Goal: Information Seeking & Learning: Learn about a topic

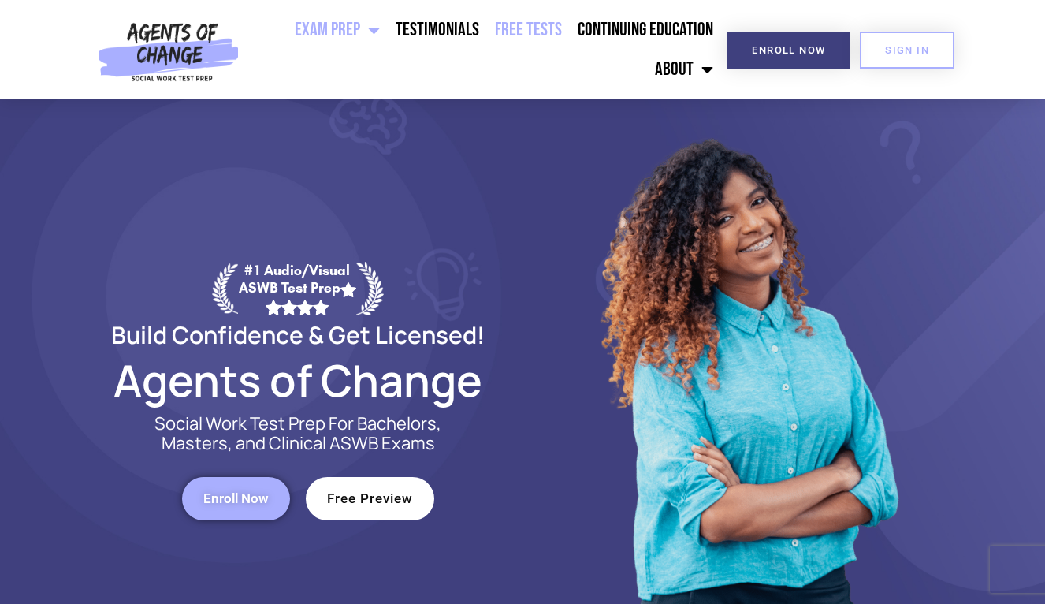
click at [558, 28] on link "Free Tests" at bounding box center [528, 29] width 83 height 39
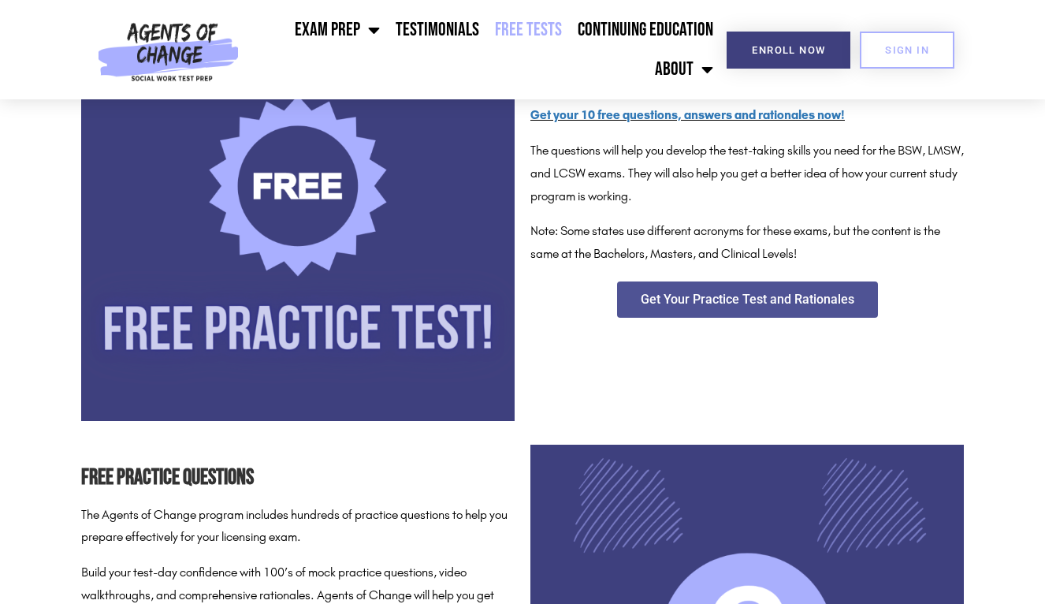
scroll to position [351, 0]
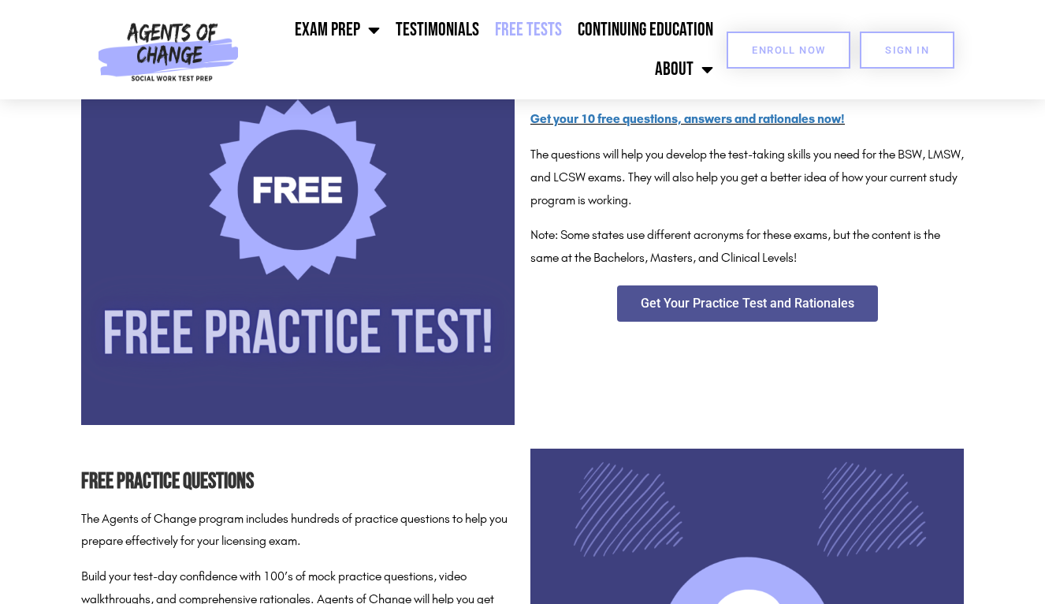
click at [751, 60] on link "Enroll Now" at bounding box center [789, 50] width 124 height 37
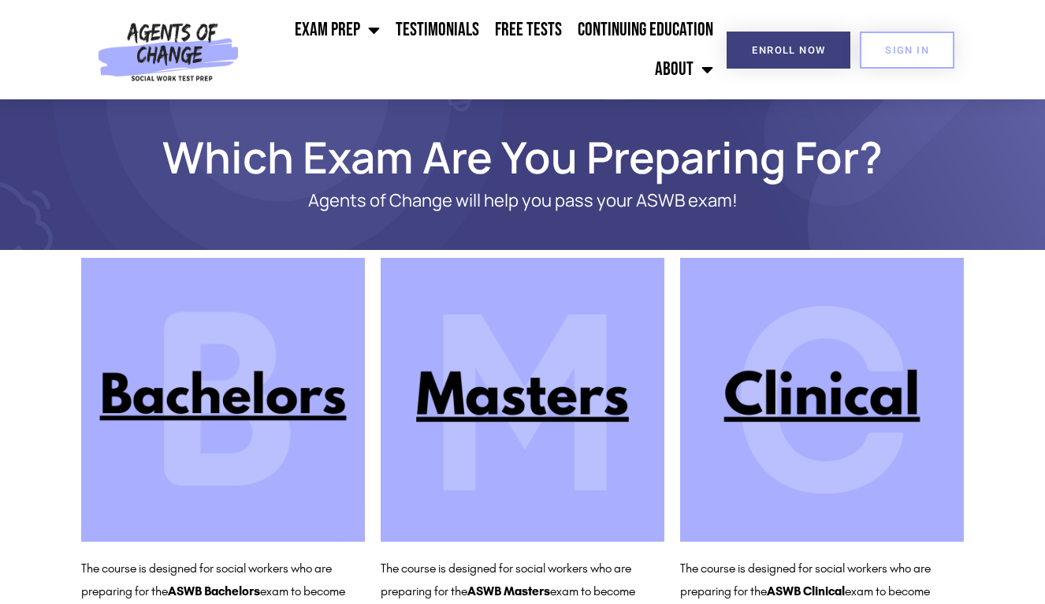
click at [545, 325] on img at bounding box center [523, 400] width 284 height 284
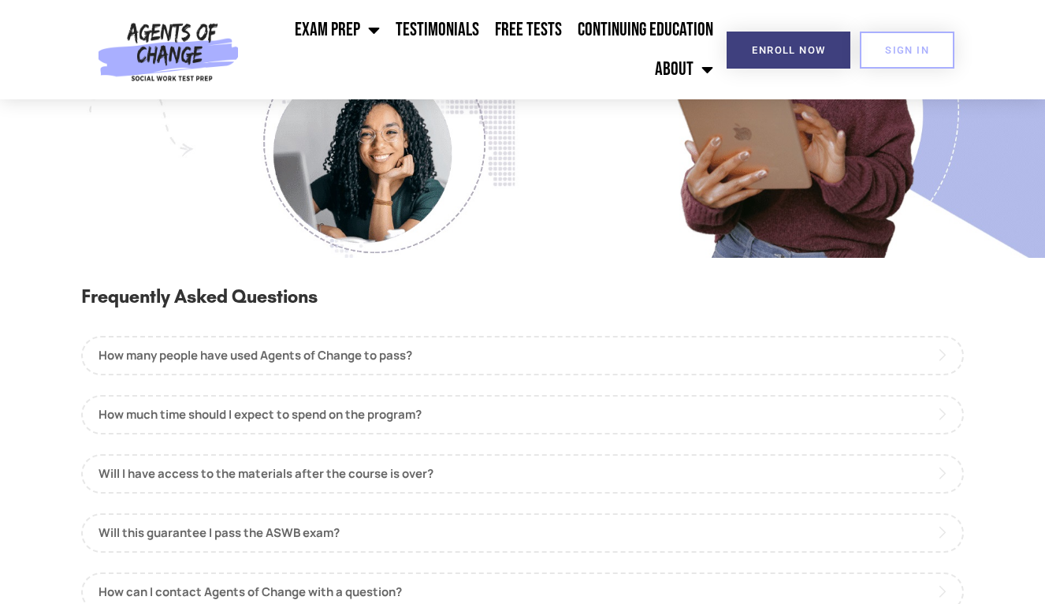
scroll to position [1552, 0]
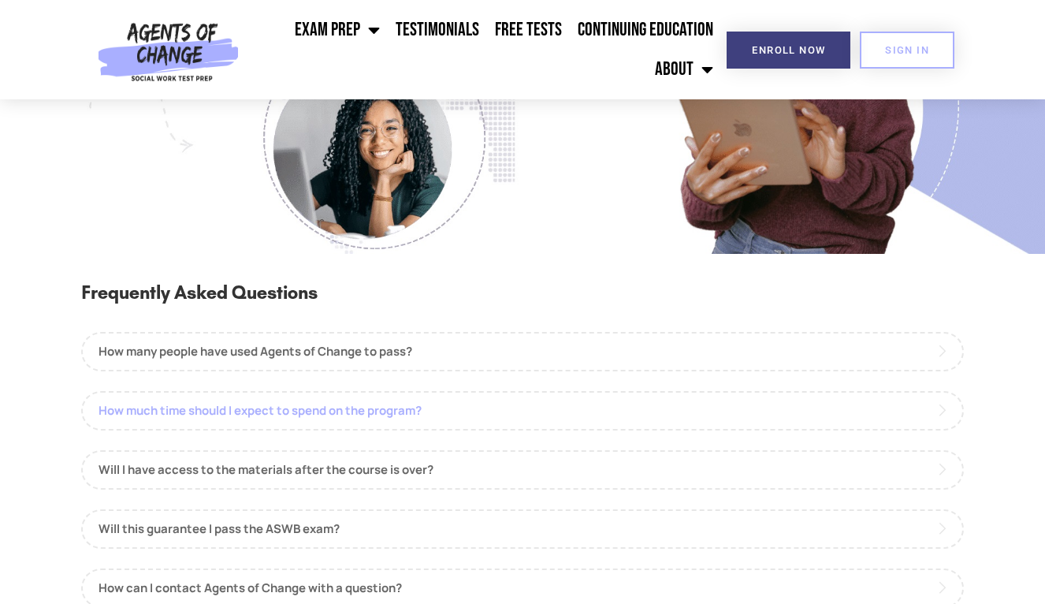
click at [394, 398] on link "How much time should I expect to spend on the program?" at bounding box center [522, 410] width 883 height 39
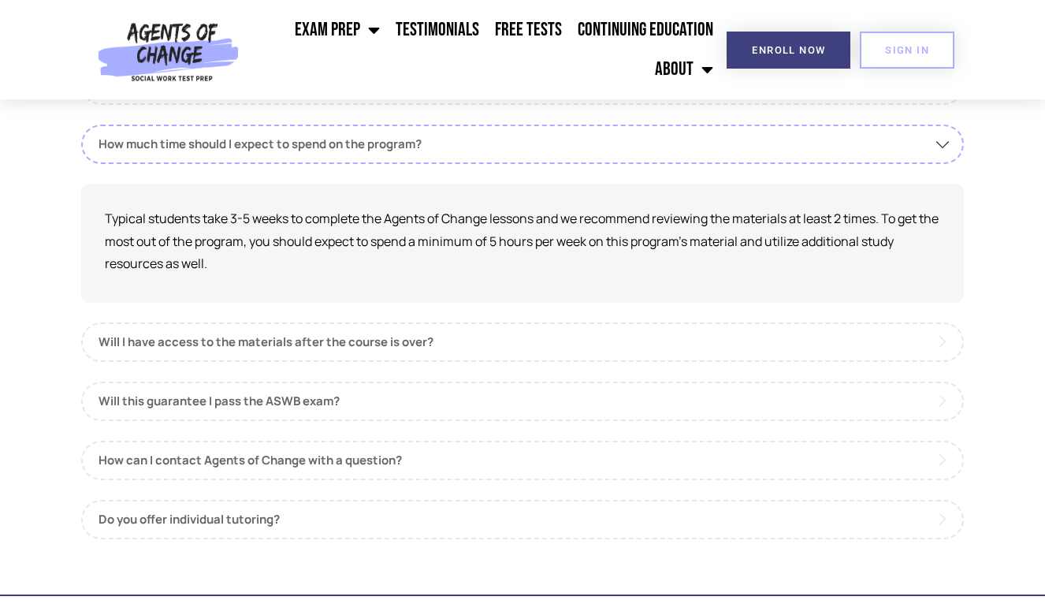
scroll to position [1855, 0]
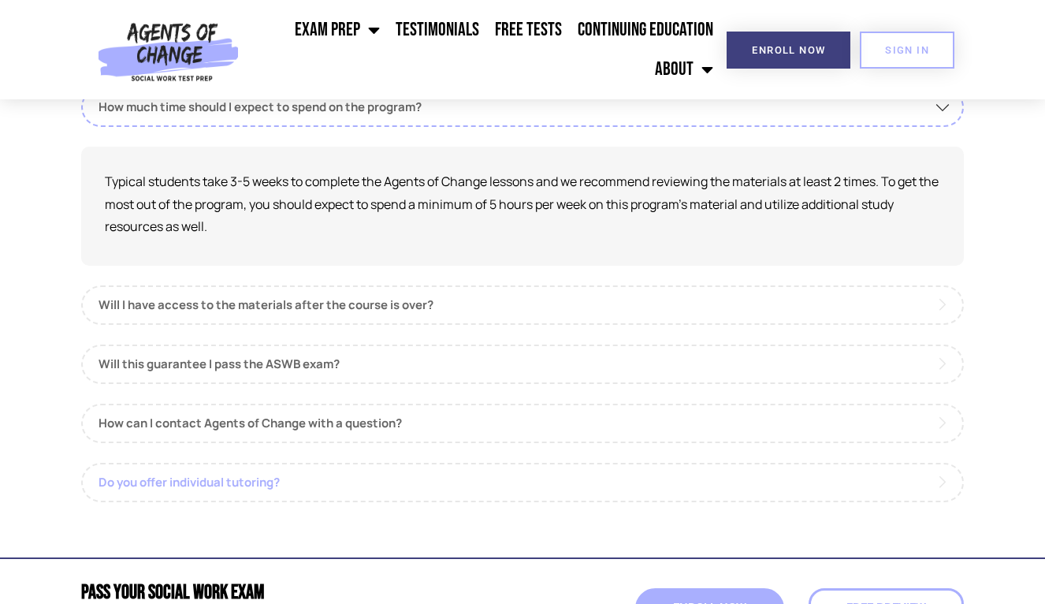
click at [279, 468] on link "Do you offer individual tutoring?" at bounding box center [522, 482] width 883 height 39
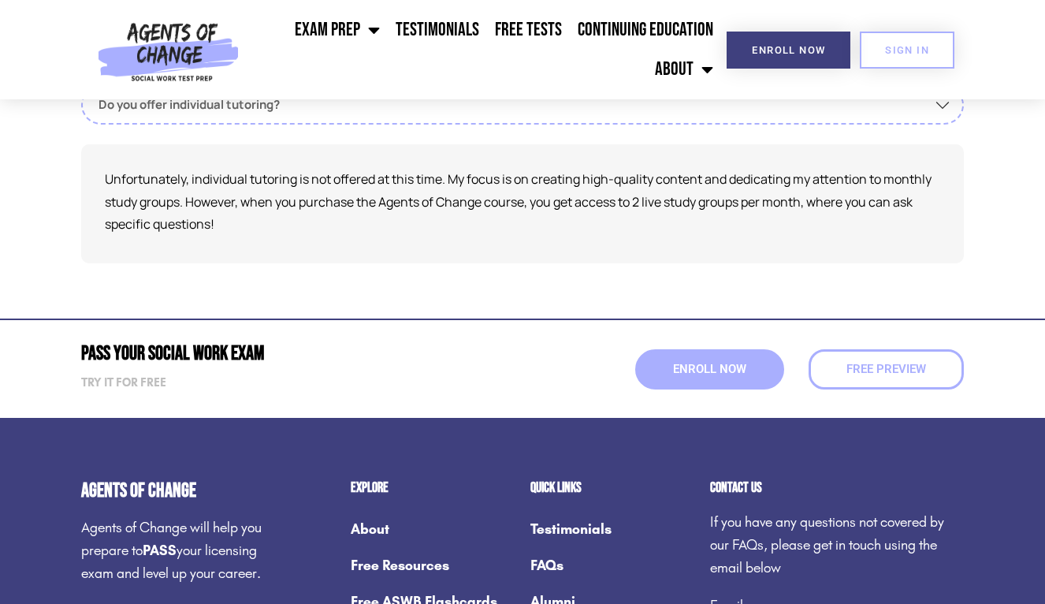
scroll to position [2103, 0]
